Goal: Task Accomplishment & Management: Manage account settings

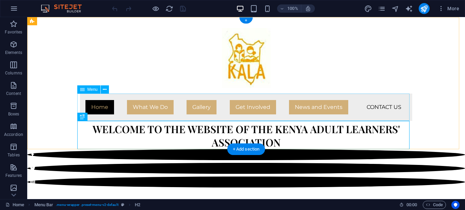
click at [383, 107] on nav "Home What We Do Where We Work Gallery Get Involved News and Events Contact Us" at bounding box center [246, 106] width 333 height 27
select select
select select "primary"
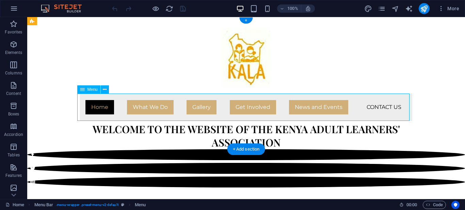
select select "1"
select select
select select "primary"
select select "2"
select select
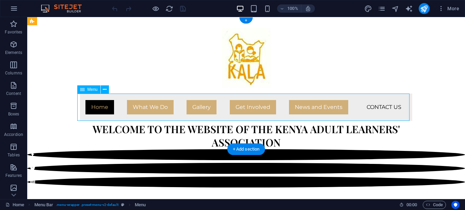
select select "primary"
select select "3"
select select
select select "primary"
select select "4"
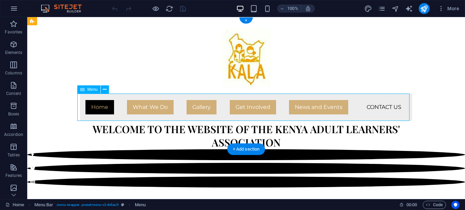
select select
select select "primary"
select select "5"
select select
select select "primary"
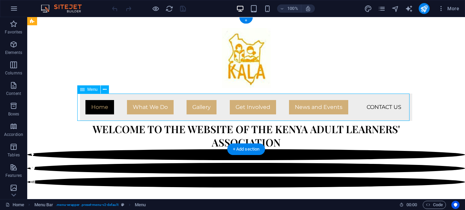
select select "6"
select select
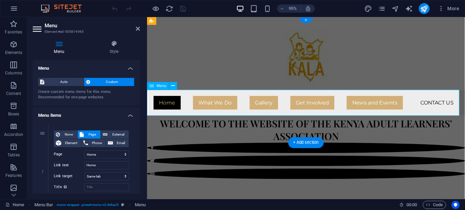
click at [449, 107] on nav "Home What We Do Where We Work Gallery Get Involved News and Events Contact Us" at bounding box center [315, 106] width 333 height 27
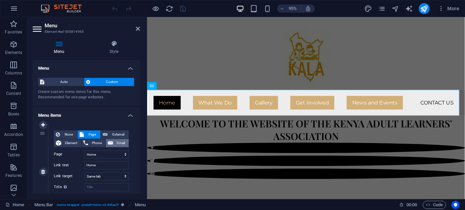
click at [115, 142] on span "Email" at bounding box center [121, 143] width 12 height 8
select select
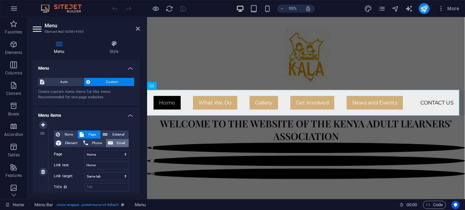
select select
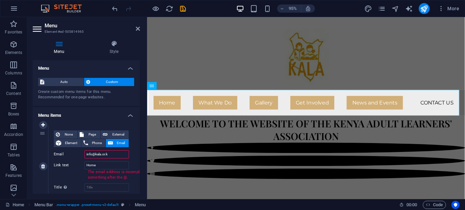
type input "[EMAIL_ADDRESS][DOMAIN_NAME]"
select select
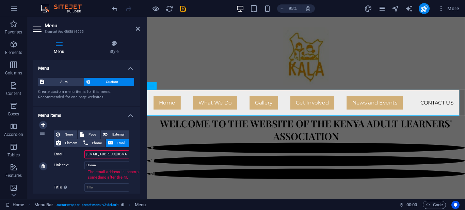
select select
type input "[EMAIL_ADDRESS][DOMAIN_NAME]"
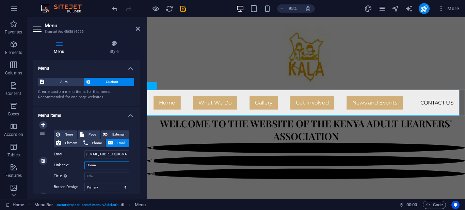
click at [103, 165] on input "Home" at bounding box center [107, 165] width 45 height 8
click at [96, 176] on input "Title Additional link description, should not be the same as the link text. The…" at bounding box center [107, 176] width 45 height 8
click at [85, 183] on select "None Default Primary Secondary" at bounding box center [107, 187] width 45 height 8
click at [119, 188] on select "None Default Primary Secondary" at bounding box center [107, 187] width 45 height 8
click at [85, 183] on select "None Default Primary Secondary" at bounding box center [107, 187] width 45 height 8
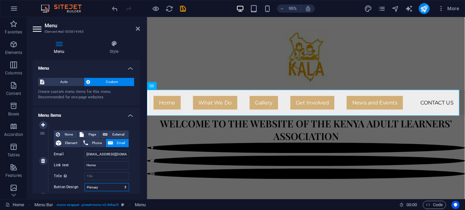
select select "secondary"
click option "Secondary" at bounding box center [0, 0] width 0 height 0
select select
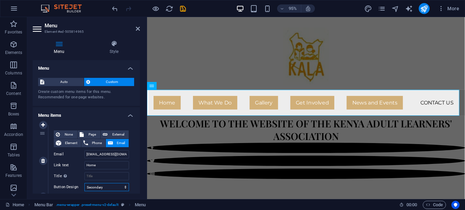
select select
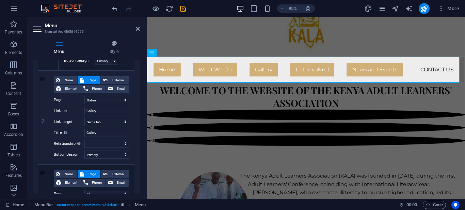
scroll to position [324, 0]
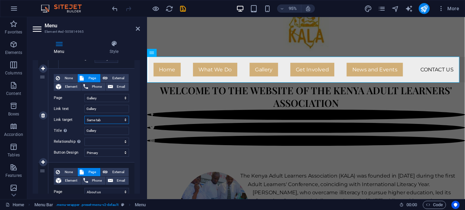
click at [85, 116] on select "New tab Same tab Overlay" at bounding box center [107, 120] width 45 height 8
click at [119, 120] on select "New tab Same tab Overlay" at bounding box center [107, 120] width 45 height 8
click at [85, 116] on select "New tab Same tab Overlay" at bounding box center [107, 120] width 45 height 8
select select "overlay"
click option "Overlay" at bounding box center [0, 0] width 0 height 0
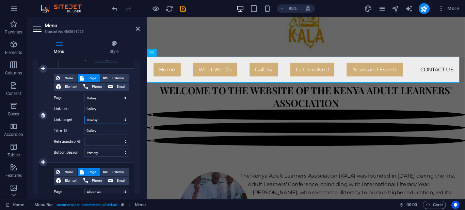
select select
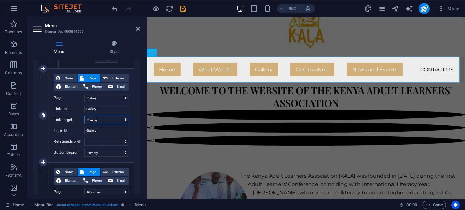
select select
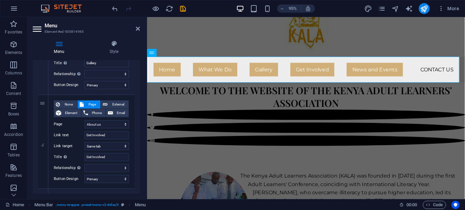
scroll to position [394, 0]
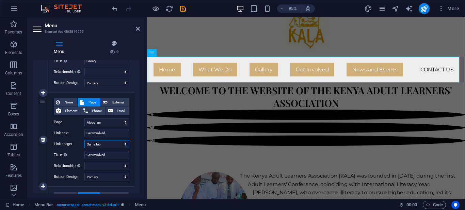
click at [85, 140] on select "New tab Same tab Overlay" at bounding box center [107, 144] width 45 height 8
select select "overlay"
click option "Overlay" at bounding box center [0, 0] width 0 height 0
select select
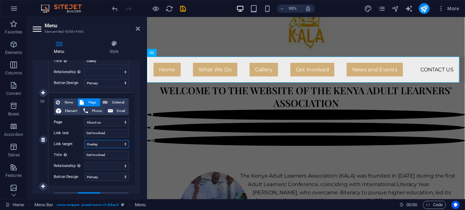
select select
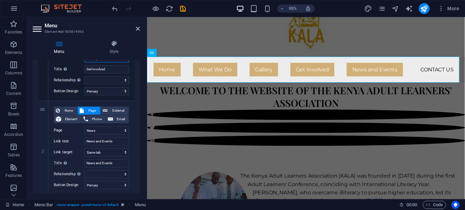
scroll to position [499, 0]
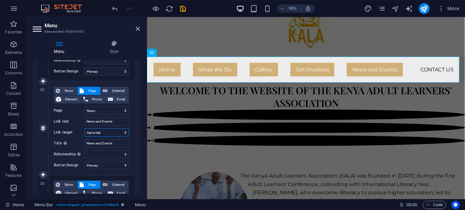
select select "overlay"
click option "Overlay" at bounding box center [0, 0] width 0 height 0
select select
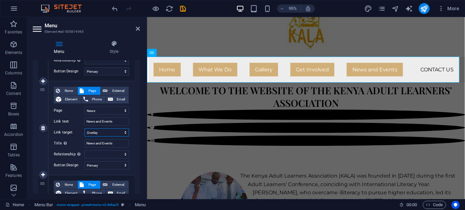
select select
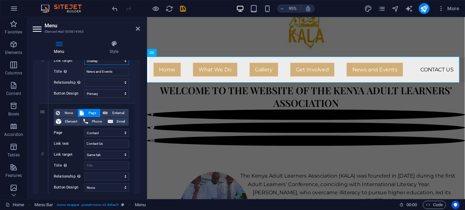
scroll to position [572, 0]
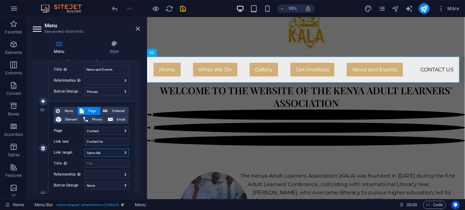
click at [85, 148] on select "New tab Same tab Overlay" at bounding box center [107, 152] width 45 height 8
select select "overlay"
click option "Overlay" at bounding box center [0, 0] width 0 height 0
select select
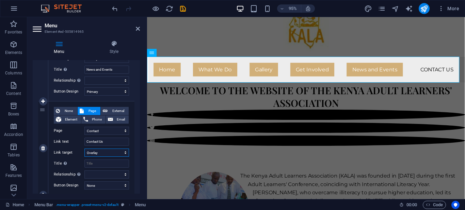
select select
click at [85, 170] on select "alternate author bookmark external help license next nofollow noreferrer noopen…" at bounding box center [107, 174] width 45 height 8
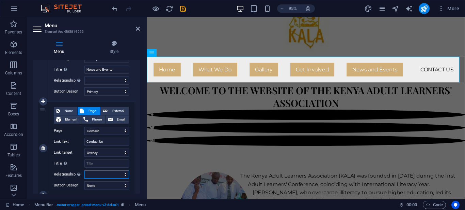
click at [119, 175] on select "alternate author bookmark external help license next nofollow noreferrer noopen…" at bounding box center [107, 174] width 45 height 8
click at [85, 181] on select "None Default Primary Secondary" at bounding box center [107, 185] width 45 height 8
select select "secondary"
click option "Secondary" at bounding box center [0, 0] width 0 height 0
select select
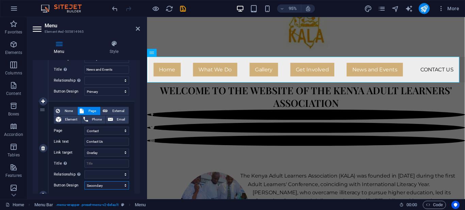
select select
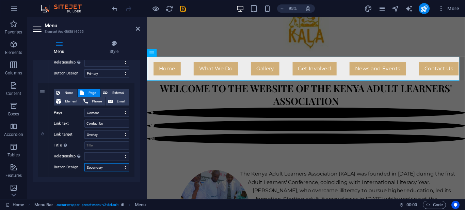
scroll to position [557, 0]
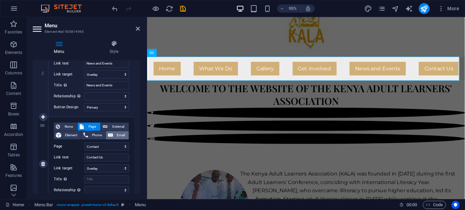
click at [115, 137] on span "Email" at bounding box center [121, 135] width 12 height 8
select select
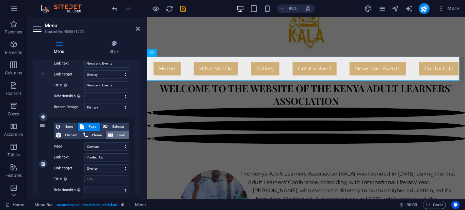
select select
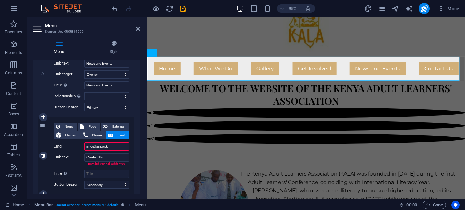
type input "[EMAIL_ADDRESS][DOMAIN_NAME]"
select select
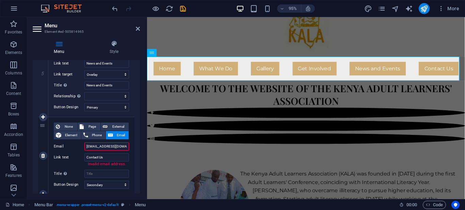
select select
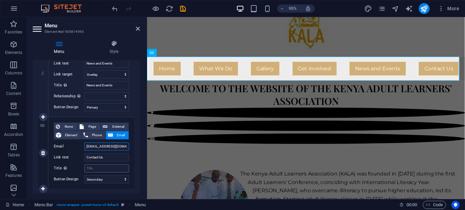
type input "[EMAIL_ADDRESS][DOMAIN_NAME]"
click at [98, 166] on input "Title Additional link description, should not be the same as the link text. The…" at bounding box center [107, 168] width 45 height 8
click at [182, 10] on icon "save" at bounding box center [183, 9] width 8 height 8
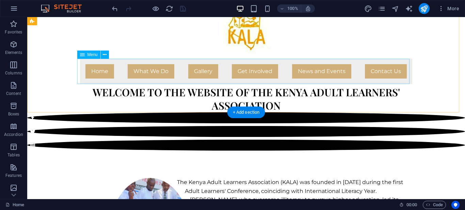
click at [384, 72] on nav "Home What We Do Where We Work Gallery Get Involved News and Events Contact Us" at bounding box center [246, 71] width 333 height 25
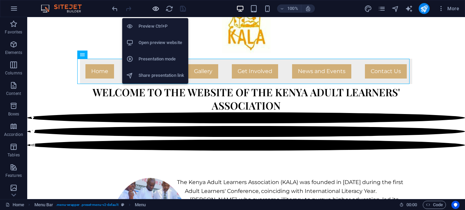
click at [156, 6] on icon "button" at bounding box center [156, 9] width 8 height 8
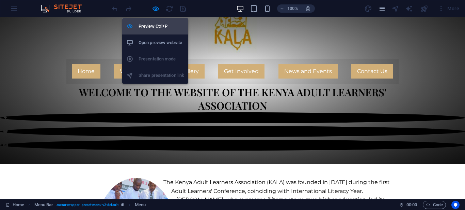
click at [156, 25] on h6 "Preview Ctrl+P" at bounding box center [162, 26] width 46 height 8
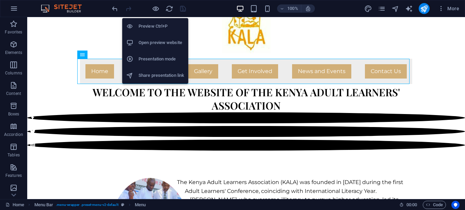
click at [156, 25] on h6 "Preview Ctrl+P" at bounding box center [162, 26] width 46 height 8
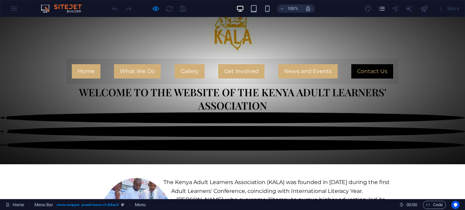
click at [371, 71] on link "Contact Us" at bounding box center [373, 71] width 42 height 14
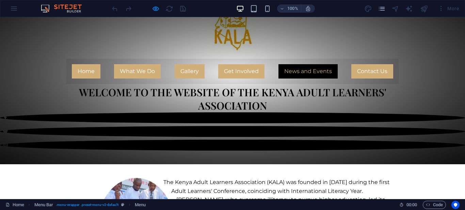
click at [304, 69] on link "News and Events" at bounding box center [308, 71] width 59 height 14
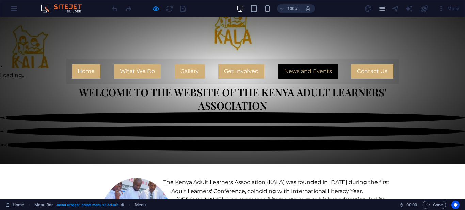
scroll to position [0, 0]
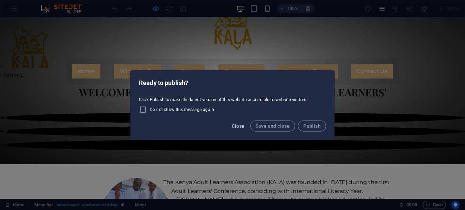
click at [239, 125] on span "Close" at bounding box center [238, 125] width 13 height 5
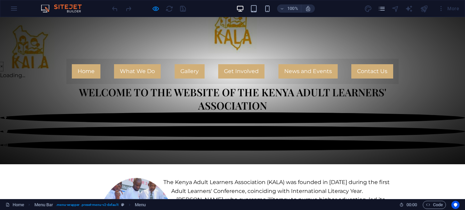
click at [3, 62] on button "×" at bounding box center [1, 66] width 3 height 9
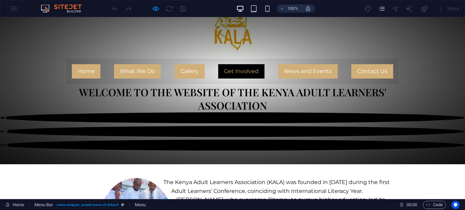
click at [237, 71] on link "Get Involved" at bounding box center [241, 71] width 46 height 14
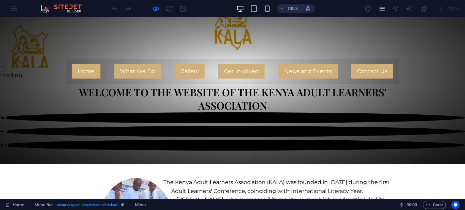
click at [3, 62] on button "×" at bounding box center [1, 66] width 3 height 9
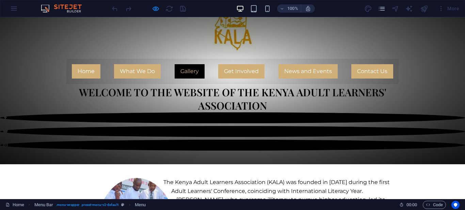
click at [185, 71] on link "Gallery" at bounding box center [190, 71] width 30 height 14
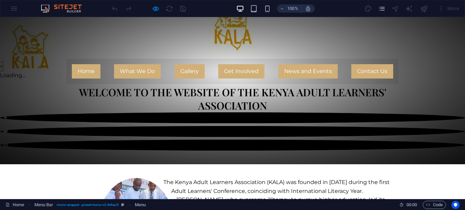
click at [3, 62] on button "×" at bounding box center [1, 66] width 3 height 9
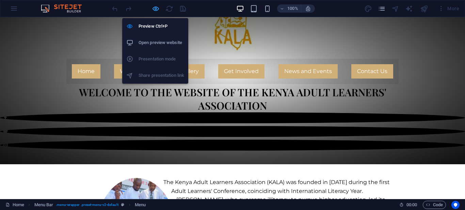
click at [156, 8] on icon "button" at bounding box center [156, 9] width 8 height 8
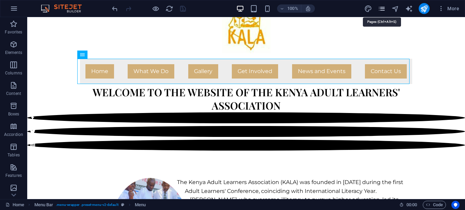
click at [382, 9] on icon "pages" at bounding box center [382, 9] width 8 height 8
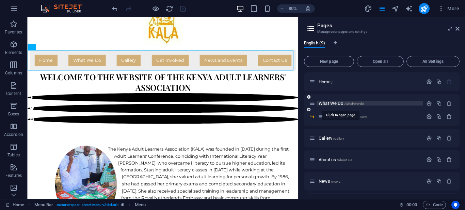
click at [334, 103] on span "What We Do /what-we-do" at bounding box center [341, 103] width 45 height 5
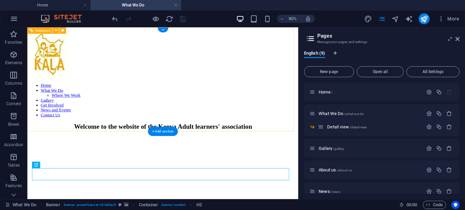
click at [99, 116] on nav "Home What We Do Where We Work Gallery Get Involved News and Events Contact Us" at bounding box center [197, 118] width 334 height 43
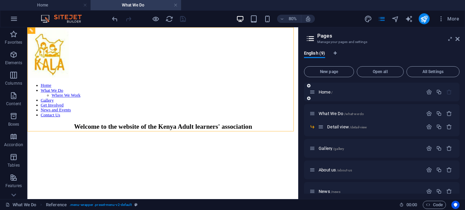
click at [309, 98] on icon at bounding box center [308, 98] width 3 height 4
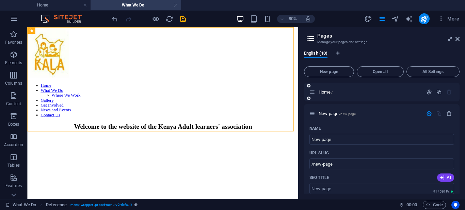
click at [309, 98] on icon at bounding box center [308, 98] width 3 height 4
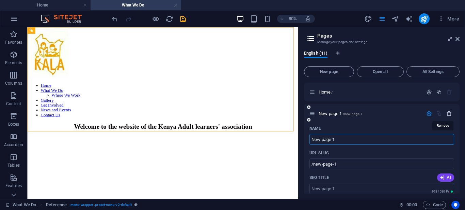
click at [447, 114] on icon "button" at bounding box center [450, 113] width 6 height 6
click at [447, 113] on icon "button" at bounding box center [450, 113] width 6 height 6
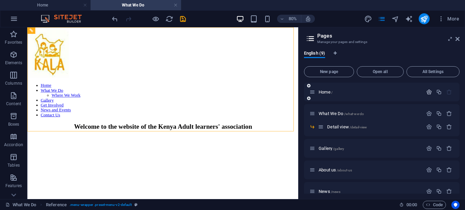
click at [427, 91] on icon "button" at bounding box center [430, 92] width 6 height 6
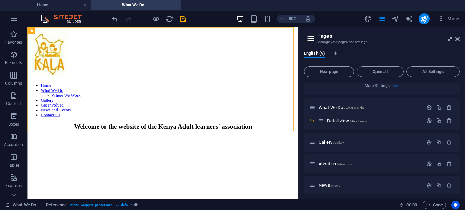
scroll to position [315, 0]
click at [312, 116] on icon at bounding box center [313, 119] width 6 height 6
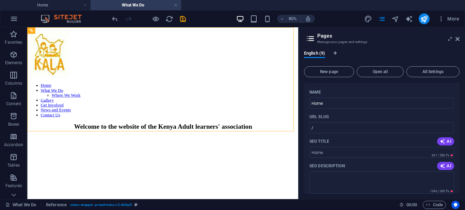
scroll to position [0, 0]
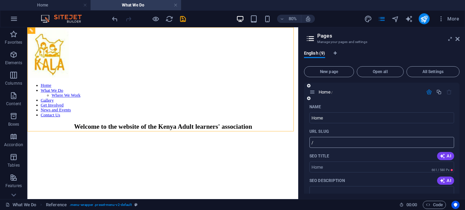
click at [315, 140] on input "/" at bounding box center [382, 142] width 145 height 11
type input "/History"
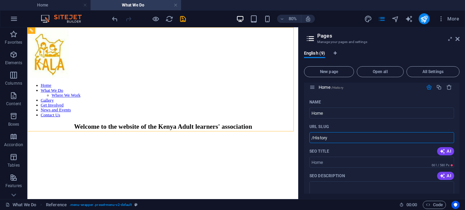
scroll to position [3, 0]
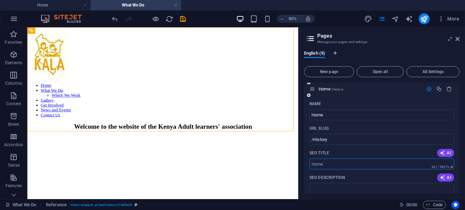
click at [331, 165] on input "SEO Title" at bounding box center [382, 163] width 145 height 11
click at [312, 39] on icon at bounding box center [311, 39] width 10 height 10
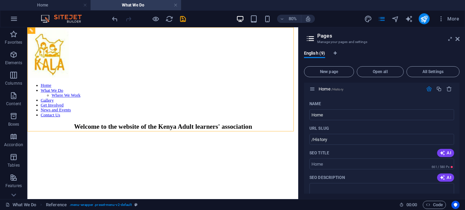
click at [311, 37] on icon at bounding box center [311, 39] width 10 height 10
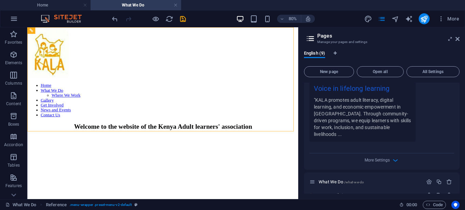
scroll to position [258, 0]
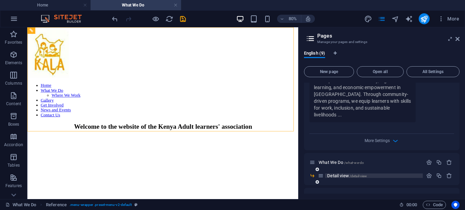
click at [344, 173] on span "Detail view /detail-view" at bounding box center [347, 175] width 40 height 5
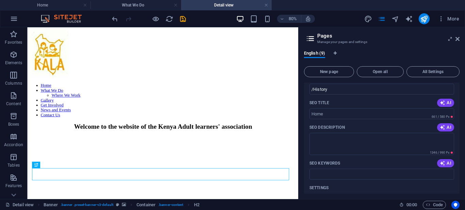
scroll to position [0, 0]
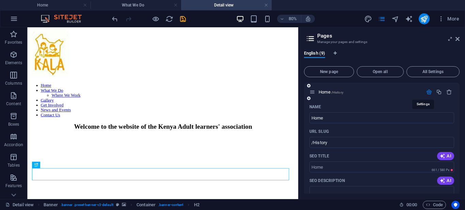
click at [427, 92] on icon "button" at bounding box center [430, 92] width 6 height 6
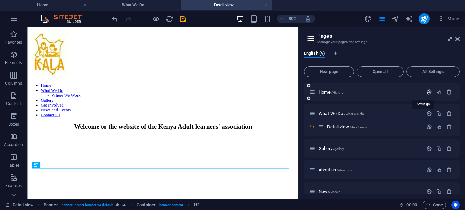
click at [427, 92] on icon "button" at bounding box center [430, 92] width 6 height 6
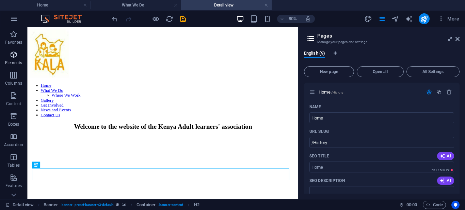
click at [14, 61] on p "Elements" at bounding box center [13, 62] width 17 height 5
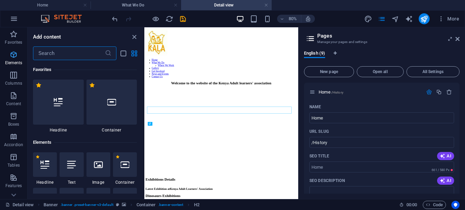
scroll to position [73, 0]
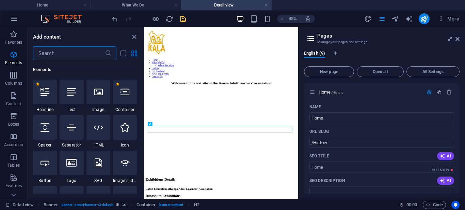
click at [183, 20] on icon "save" at bounding box center [183, 19] width 8 height 8
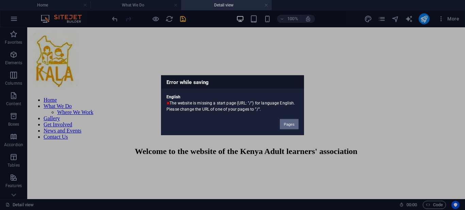
click at [293, 125] on button "Pages" at bounding box center [289, 124] width 19 height 10
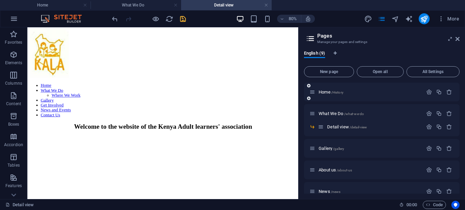
click at [308, 99] on icon at bounding box center [308, 98] width 3 height 4
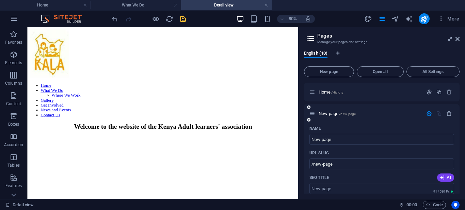
click at [309, 120] on icon at bounding box center [308, 120] width 3 height 4
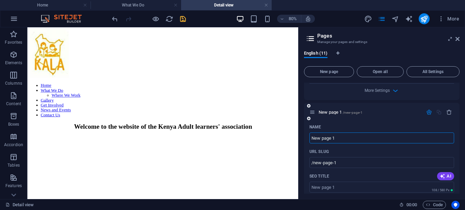
click at [427, 111] on icon "button" at bounding box center [430, 112] width 6 height 6
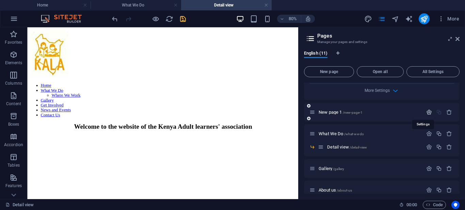
click at [427, 111] on icon "button" at bounding box center [430, 112] width 6 height 6
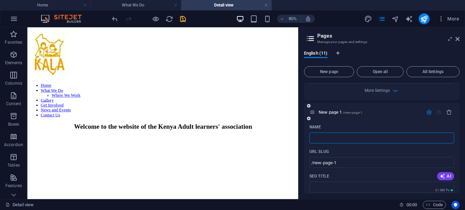
type input "/"
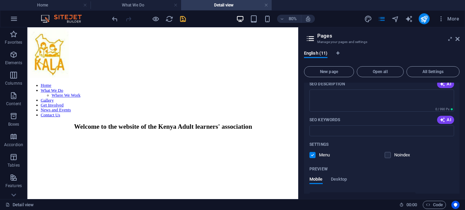
scroll to position [117, 0]
click at [116, 20] on icon "undo" at bounding box center [115, 19] width 8 height 8
type input "New page 1"
type input "/new-page-1"
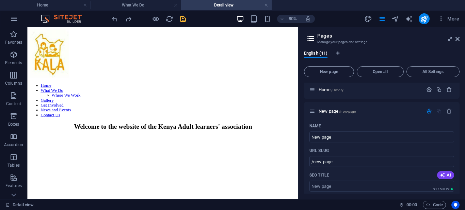
scroll to position [0, 0]
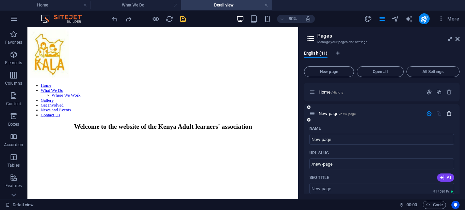
click at [447, 113] on icon "button" at bounding box center [450, 113] width 6 height 6
click at [447, 114] on icon "button" at bounding box center [450, 113] width 6 height 6
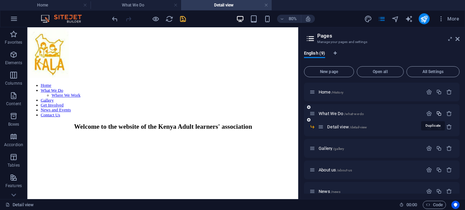
click at [436, 113] on icon "button" at bounding box center [439, 113] width 6 height 6
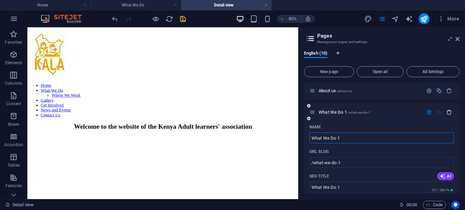
click at [447, 112] on icon "button" at bounding box center [450, 112] width 6 height 6
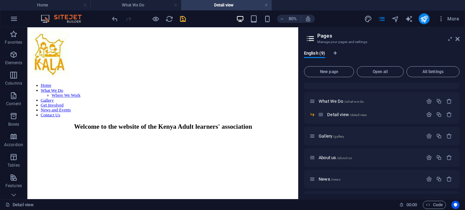
scroll to position [7, 0]
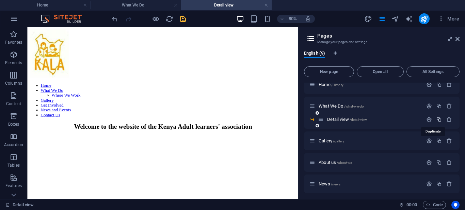
click at [436, 120] on icon "button" at bounding box center [439, 119] width 6 height 6
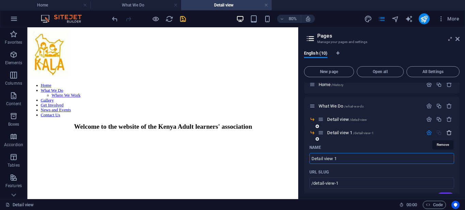
click at [447, 132] on icon "button" at bounding box center [450, 132] width 6 height 6
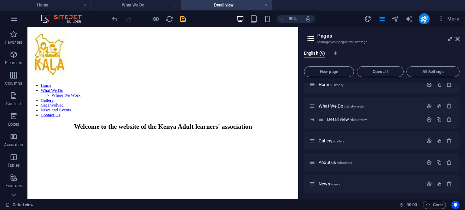
scroll to position [0, 0]
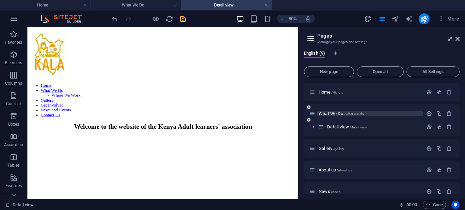
click at [358, 112] on span "/what-we-do" at bounding box center [354, 114] width 20 height 4
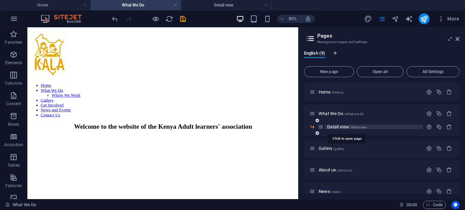
click at [362, 126] on span "/detail-view" at bounding box center [359, 127] width 18 height 4
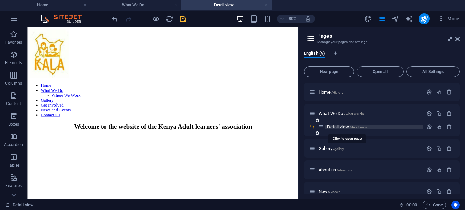
click at [362, 126] on span "/detail-view" at bounding box center [359, 127] width 18 height 4
click at [345, 126] on span "Detail view /detail-view" at bounding box center [347, 126] width 40 height 5
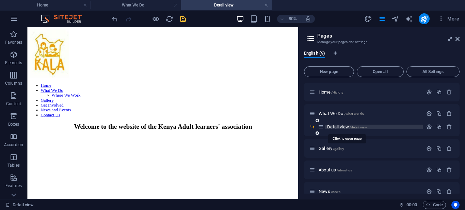
click at [345, 126] on span "Detail view /detail-view" at bounding box center [347, 126] width 40 height 5
click at [309, 120] on icon at bounding box center [308, 120] width 3 height 4
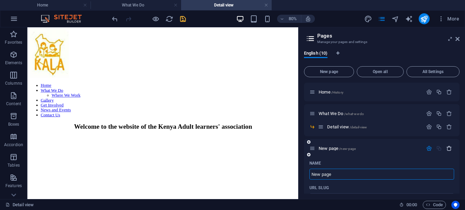
click at [447, 148] on icon "button" at bounding box center [450, 148] width 6 height 6
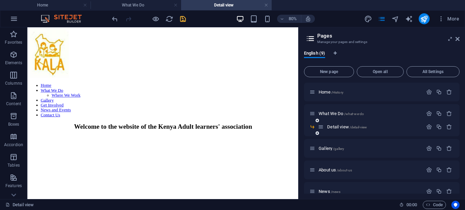
click at [317, 133] on icon at bounding box center [317, 133] width 3 height 4
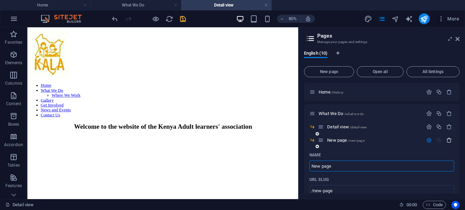
click at [447, 140] on icon "button" at bounding box center [450, 140] width 6 height 6
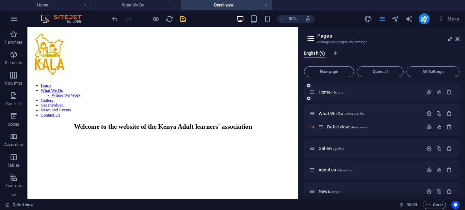
click at [308, 98] on icon at bounding box center [308, 98] width 3 height 4
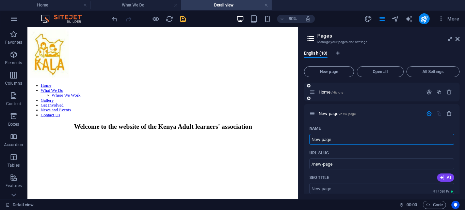
click at [308, 98] on icon at bounding box center [308, 98] width 3 height 4
